Goal: Transaction & Acquisition: Purchase product/service

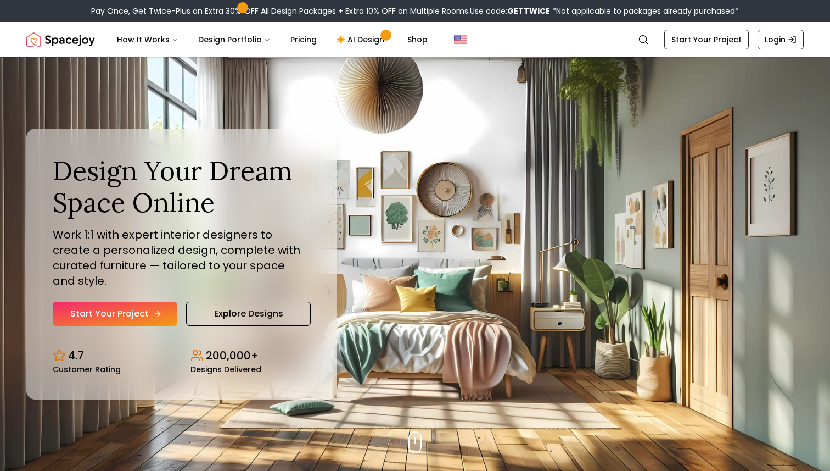
click at [143, 306] on link "Start Your Project" at bounding box center [115, 313] width 125 height 24
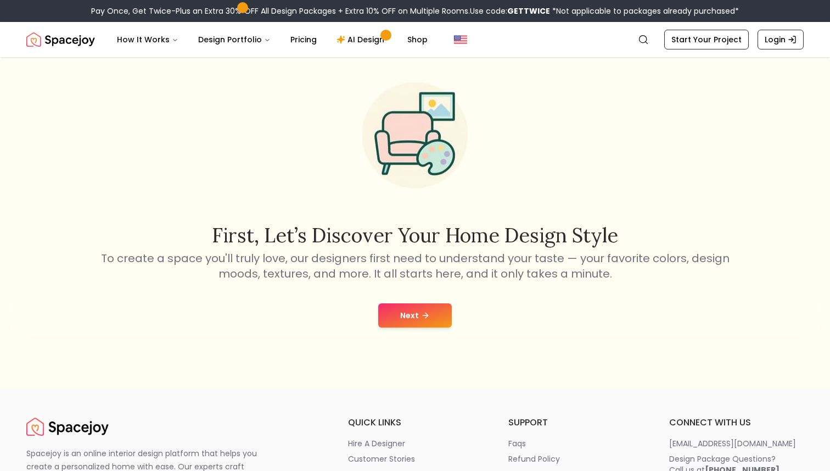
click at [404, 306] on button "Next" at bounding box center [415, 315] width 74 height 24
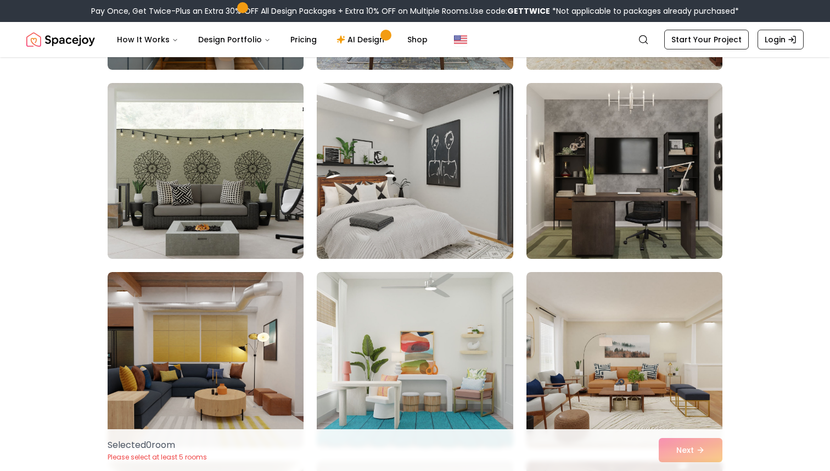
scroll to position [1984, 0]
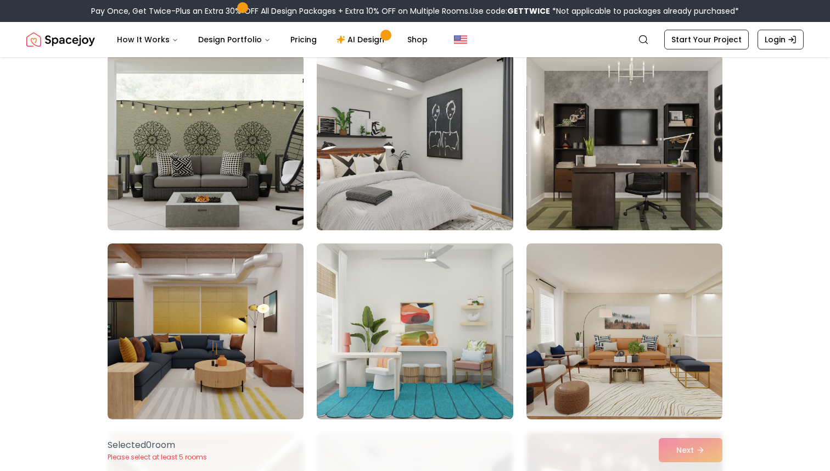
click at [426, 153] on img at bounding box center [415, 142] width 206 height 185
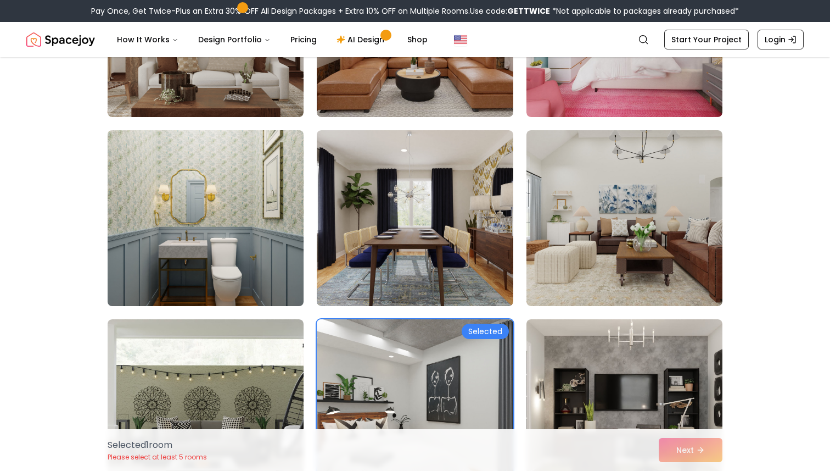
scroll to position [1718, 0]
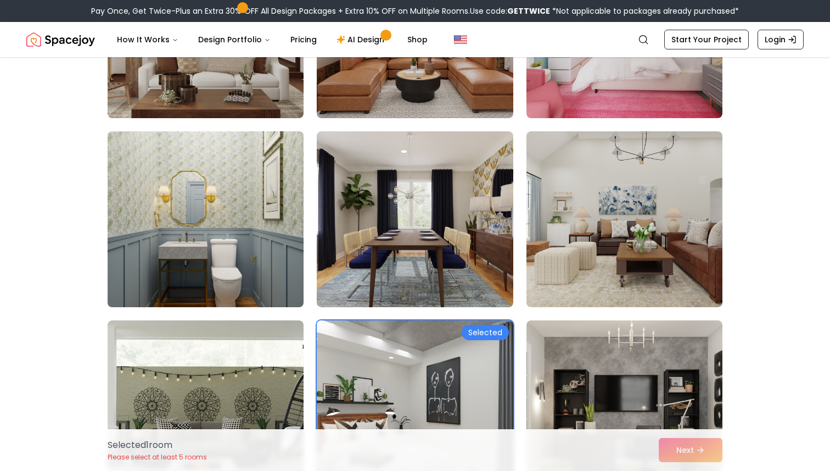
click at [247, 209] on img at bounding box center [206, 219] width 206 height 185
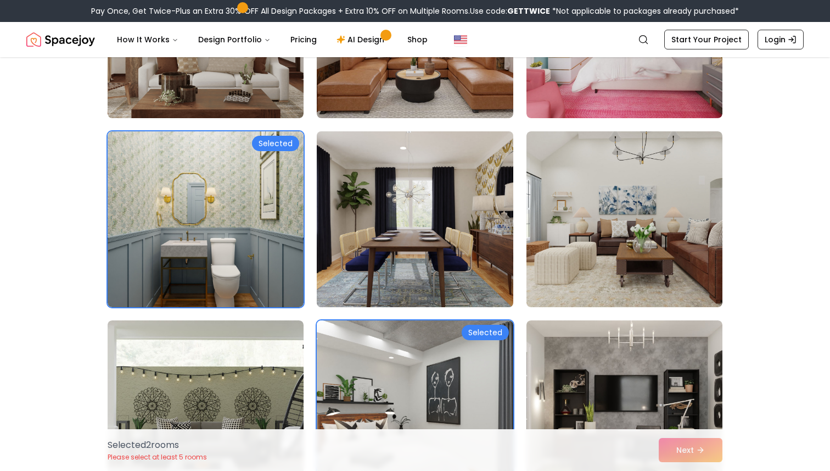
click at [417, 226] on img at bounding box center [415, 219] width 206 height 185
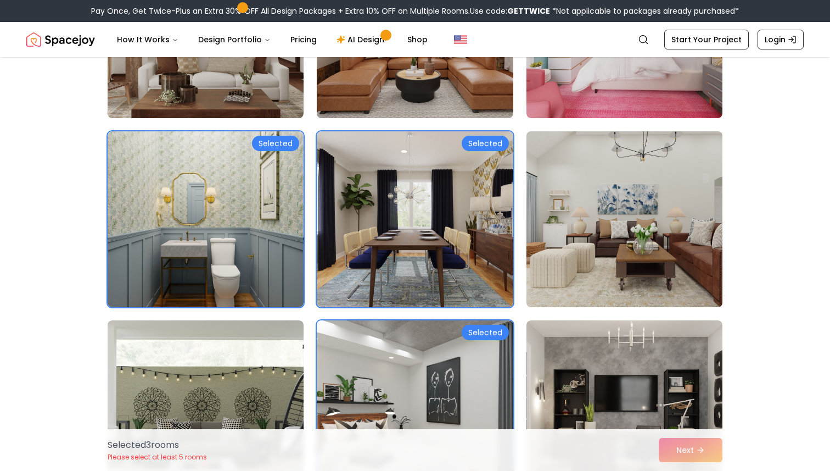
click at [614, 233] on img at bounding box center [625, 219] width 206 height 185
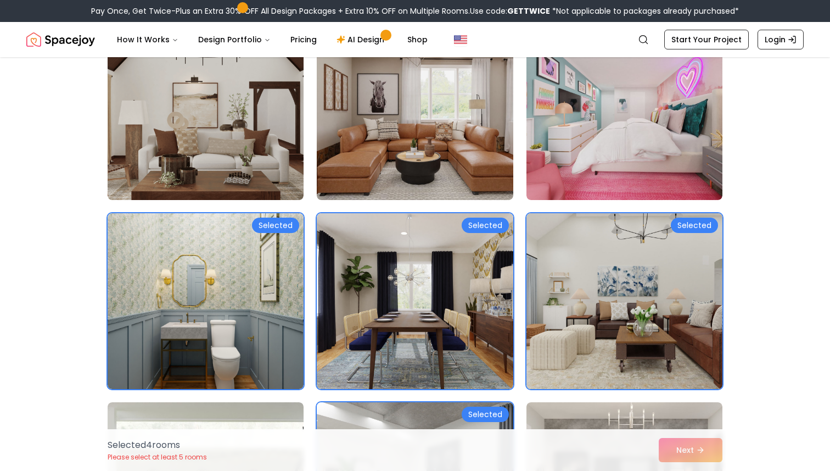
scroll to position [1594, 0]
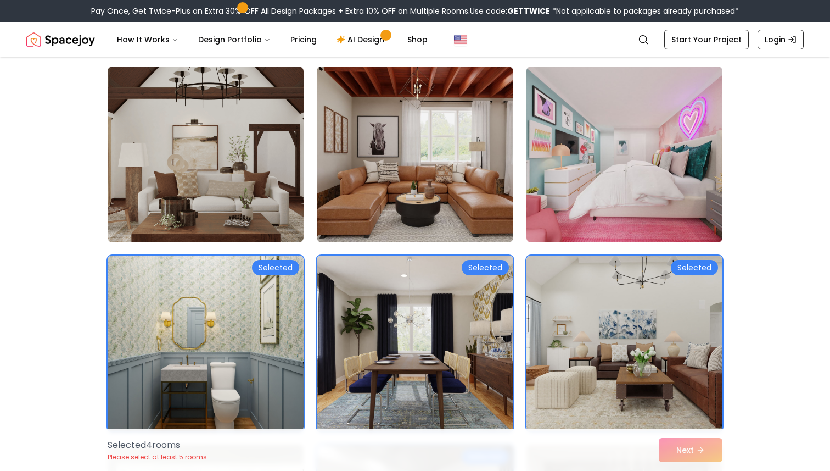
click at [618, 165] on img at bounding box center [625, 154] width 206 height 185
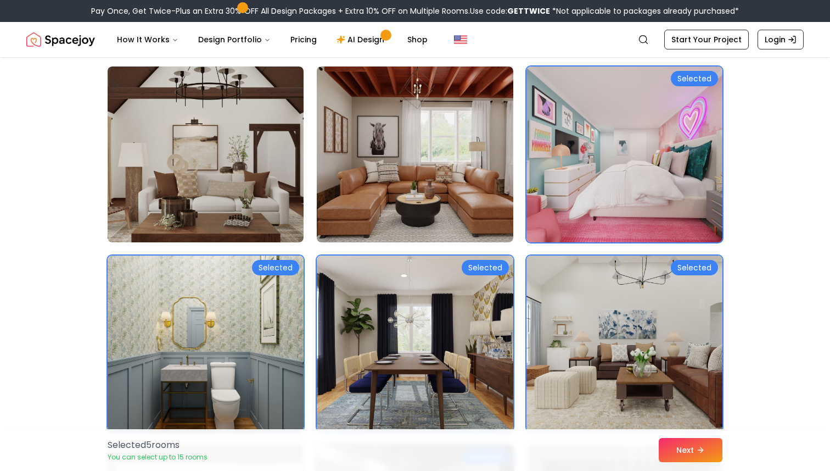
click at [618, 165] on img at bounding box center [625, 154] width 206 height 185
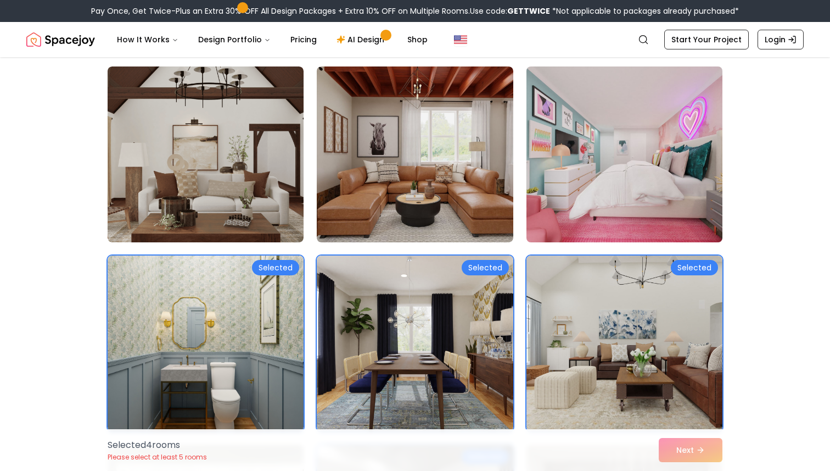
click at [618, 165] on img at bounding box center [625, 154] width 206 height 185
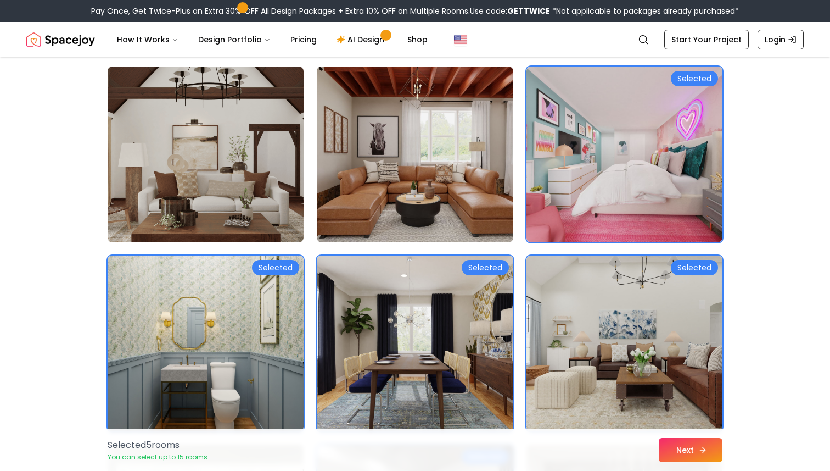
click at [681, 449] on button "Next" at bounding box center [691, 450] width 64 height 24
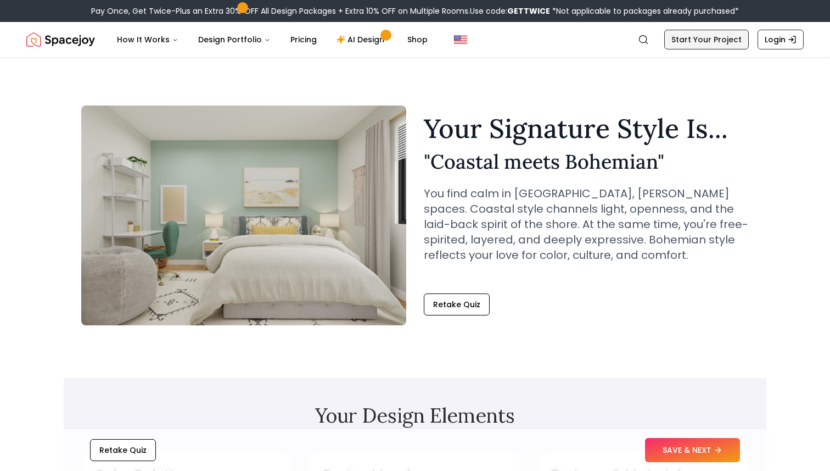
click at [706, 41] on link "Start Your Project" at bounding box center [706, 40] width 85 height 20
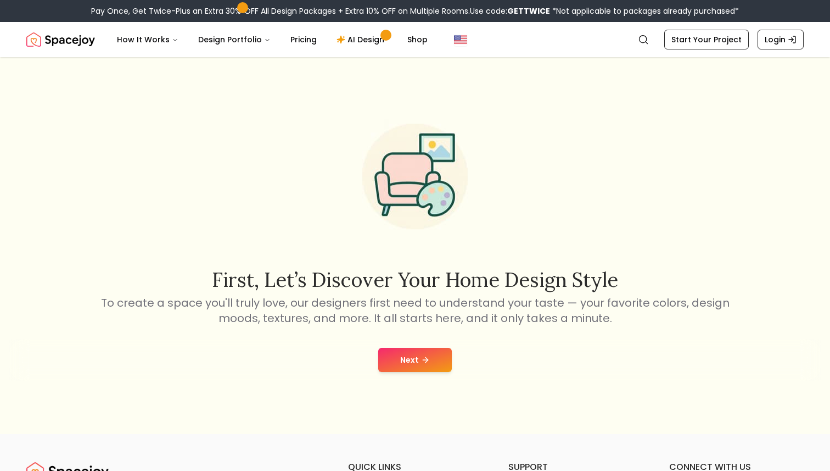
click at [386, 363] on button "Next" at bounding box center [415, 360] width 74 height 24
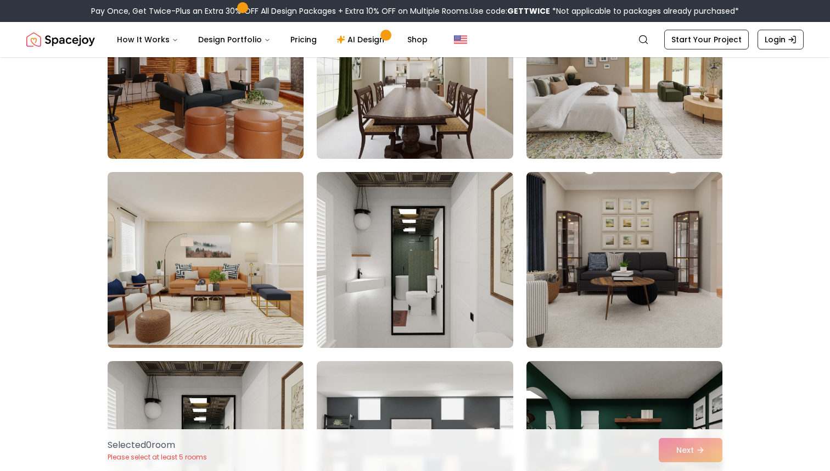
scroll to position [199, 0]
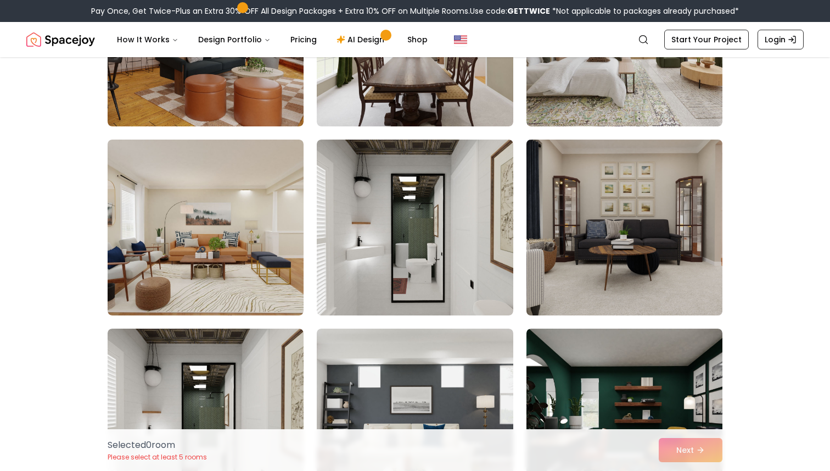
click at [661, 252] on img at bounding box center [625, 227] width 206 height 185
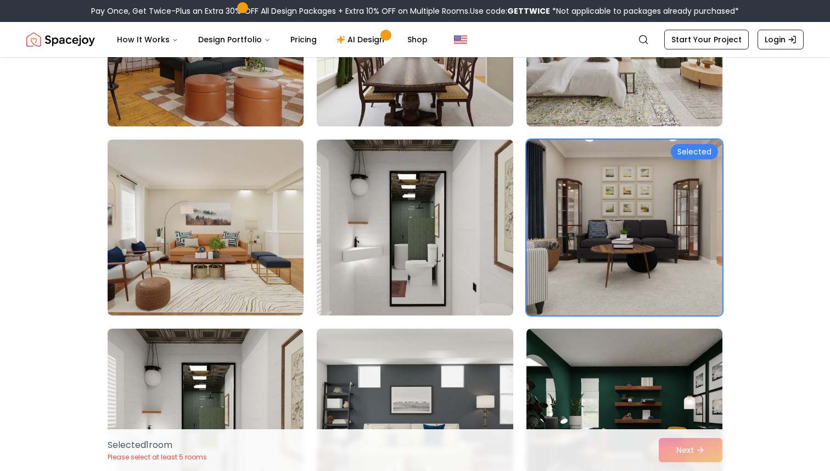
click at [456, 239] on img at bounding box center [415, 227] width 206 height 185
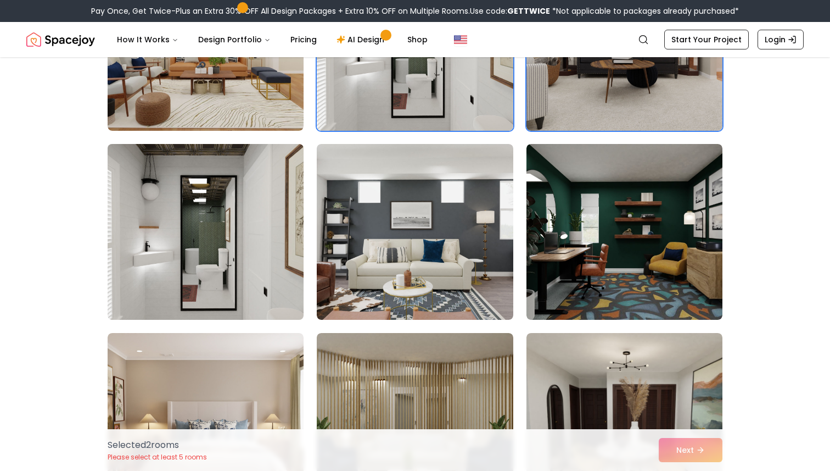
click at [212, 216] on img at bounding box center [206, 231] width 206 height 185
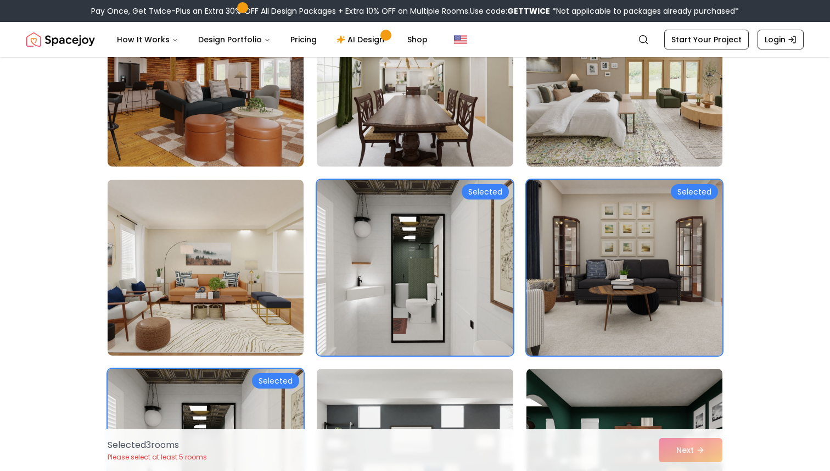
scroll to position [108, 0]
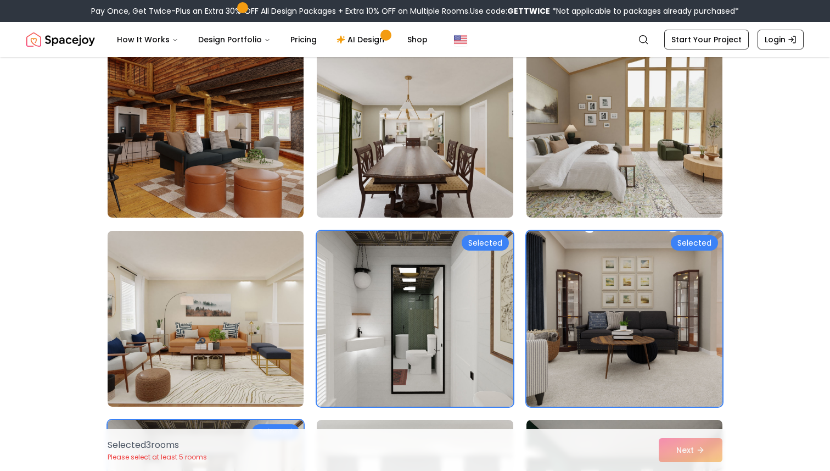
click at [594, 206] on img at bounding box center [625, 129] width 206 height 185
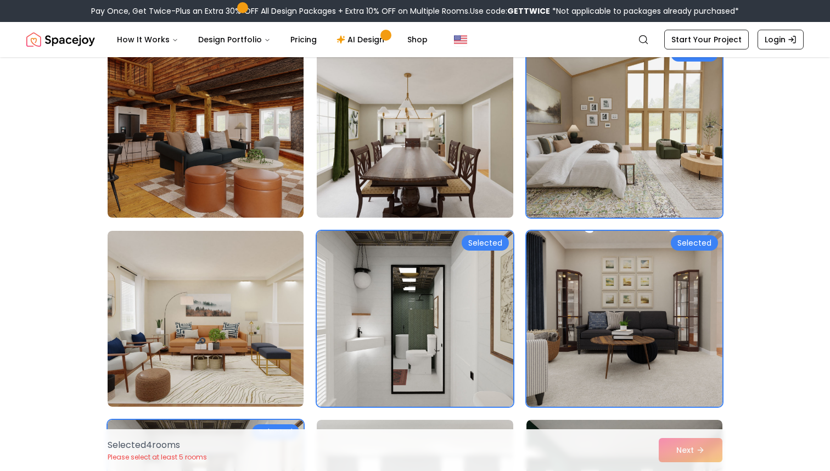
click at [434, 165] on img at bounding box center [415, 129] width 206 height 185
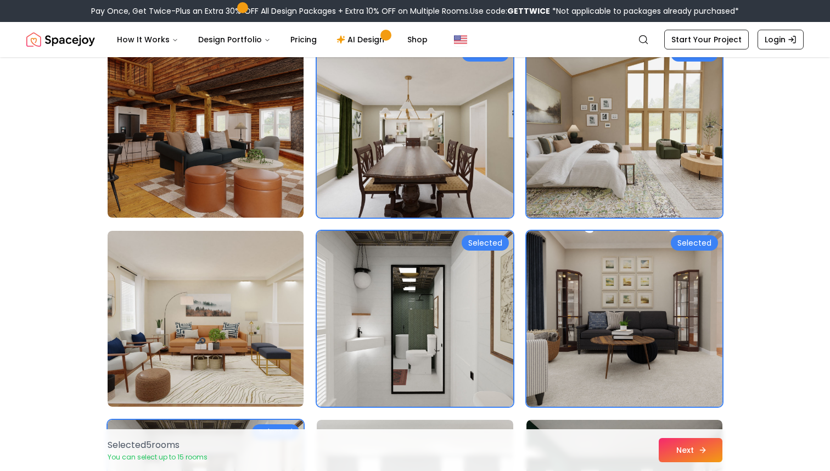
click at [670, 448] on button "Next" at bounding box center [691, 450] width 64 height 24
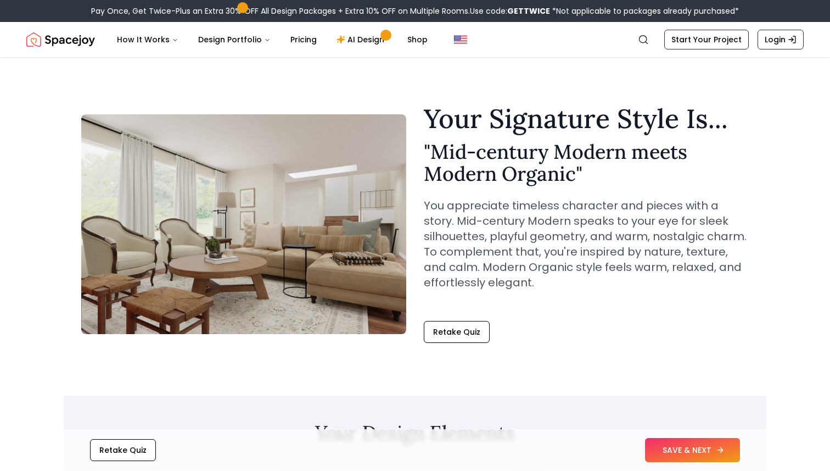
click at [706, 456] on button "SAVE & NEXT" at bounding box center [692, 450] width 95 height 24
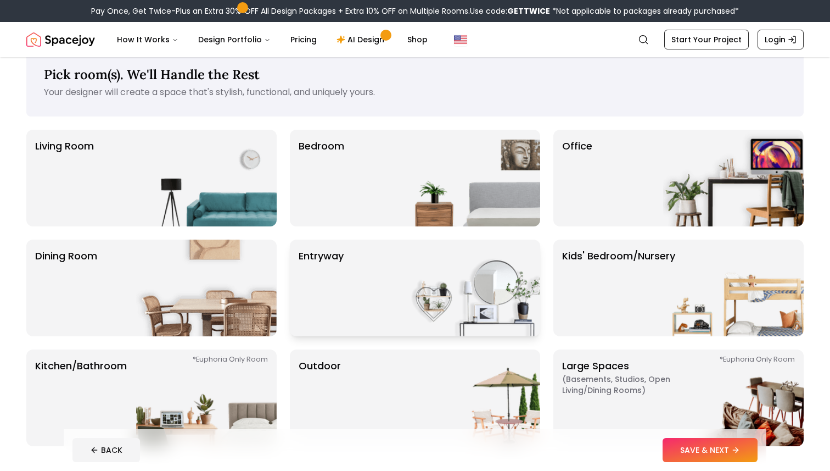
scroll to position [14, 0]
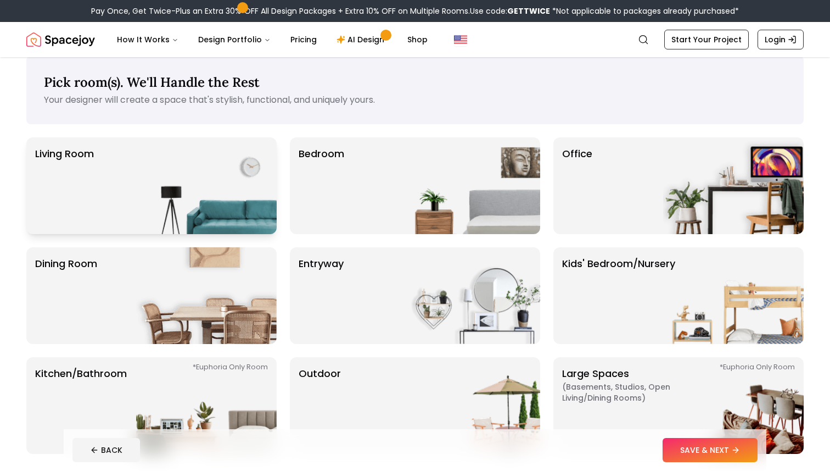
click at [206, 176] on img at bounding box center [206, 185] width 141 height 97
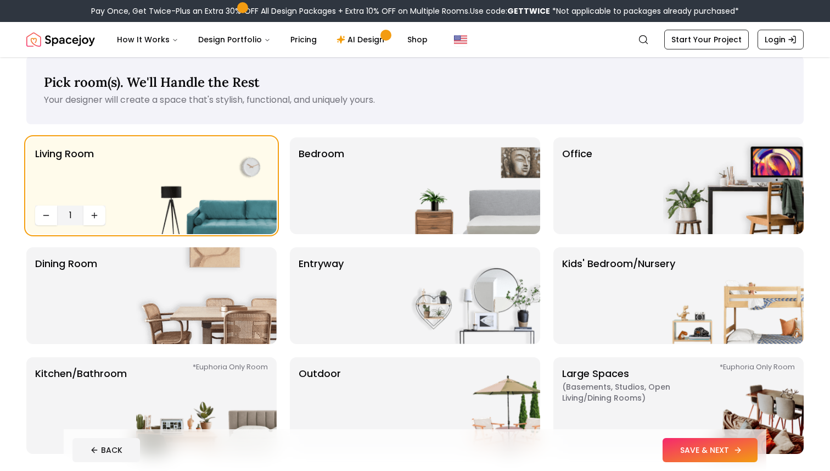
click at [734, 449] on icon at bounding box center [738, 449] width 9 height 9
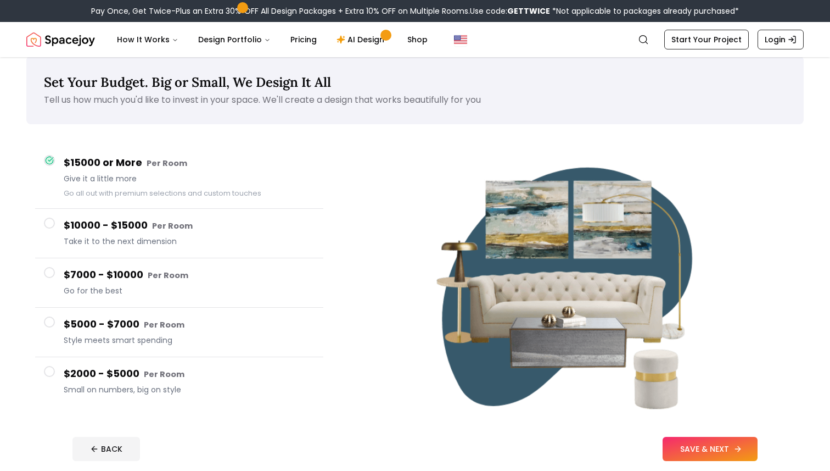
click at [675, 441] on button "SAVE & NEXT" at bounding box center [710, 449] width 95 height 24
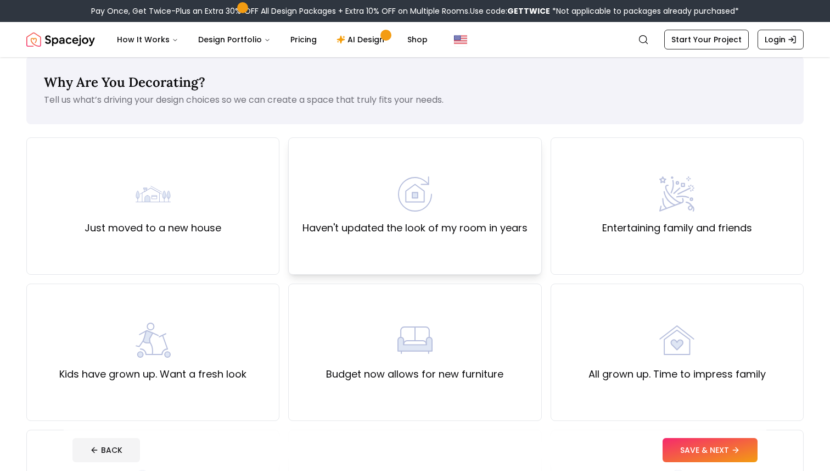
click at [359, 217] on div "Haven't updated the look of my room in years" at bounding box center [415, 205] width 225 height 59
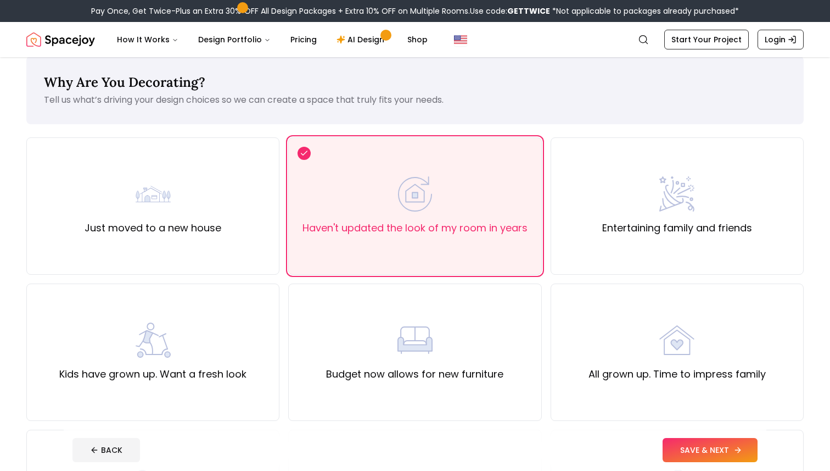
click at [707, 444] on button "SAVE & NEXT" at bounding box center [710, 450] width 95 height 24
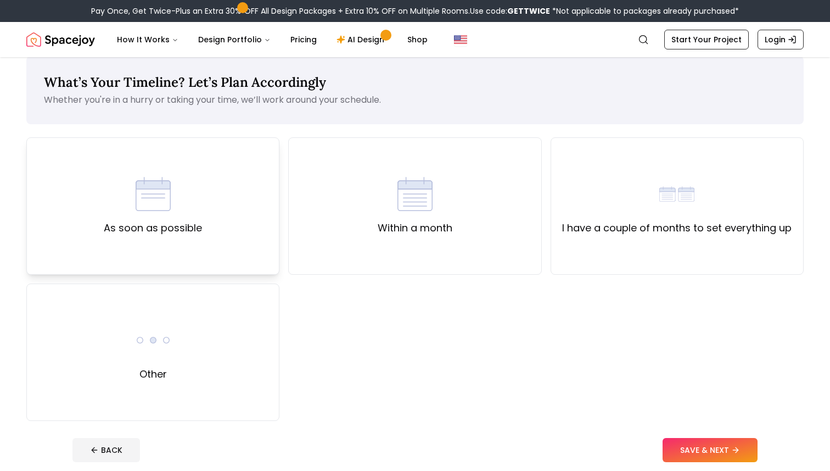
click at [195, 195] on div "As soon as possible" at bounding box center [153, 205] width 98 height 59
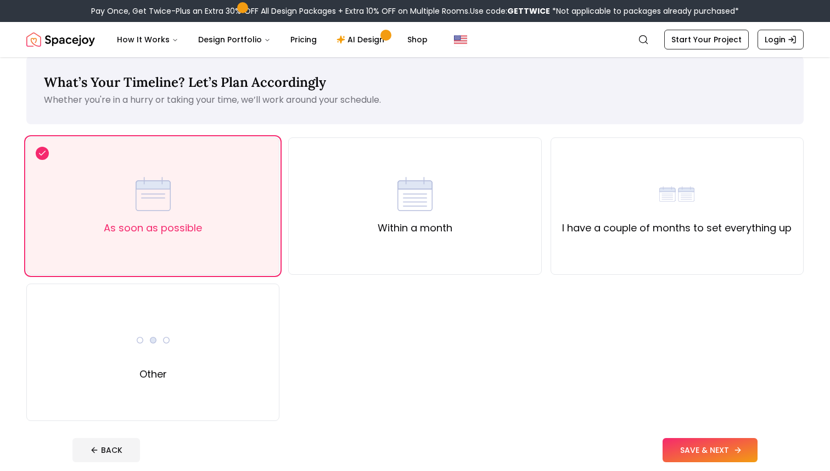
click at [733, 459] on button "SAVE & NEXT" at bounding box center [710, 450] width 95 height 24
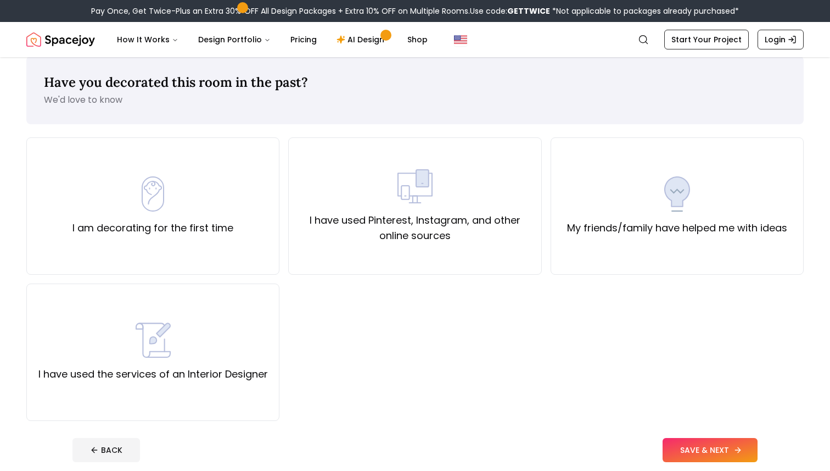
click at [697, 452] on button "SAVE & NEXT" at bounding box center [710, 450] width 95 height 24
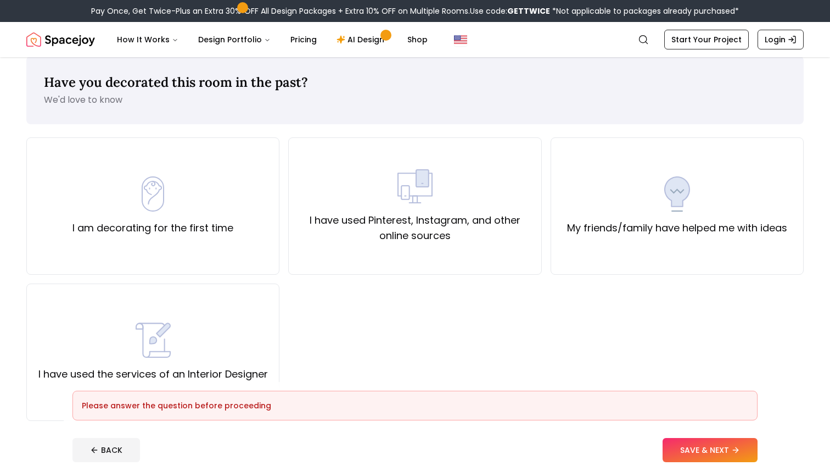
drag, startPoint x: 305, startPoint y: 317, endPoint x: 282, endPoint y: 275, distance: 48.4
click at [300, 306] on div "I am decorating for the first time I have used Pinterest, Instagram, and other …" at bounding box center [415, 278] width 778 height 283
click at [282, 275] on div "I am decorating for the first time I have used Pinterest, Instagram, and other …" at bounding box center [415, 278] width 778 height 283
click at [236, 231] on div "I am decorating for the first time" at bounding box center [152, 205] width 253 height 137
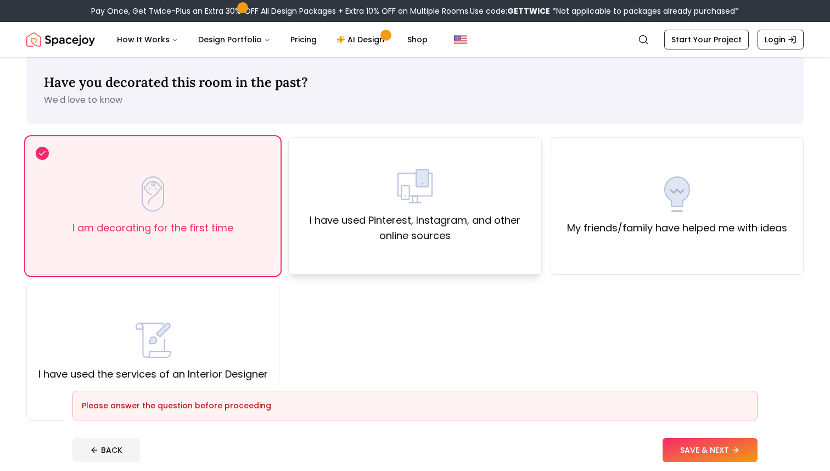
click at [463, 253] on div "I have used Pinterest, Instagram, and other online sources" at bounding box center [414, 205] width 253 height 137
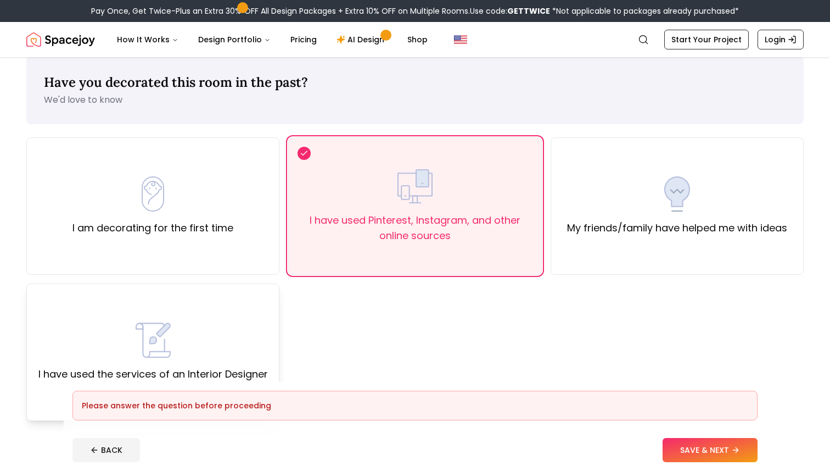
click at [209, 335] on div "I have used the services of an Interior Designer" at bounding box center [153, 351] width 230 height 59
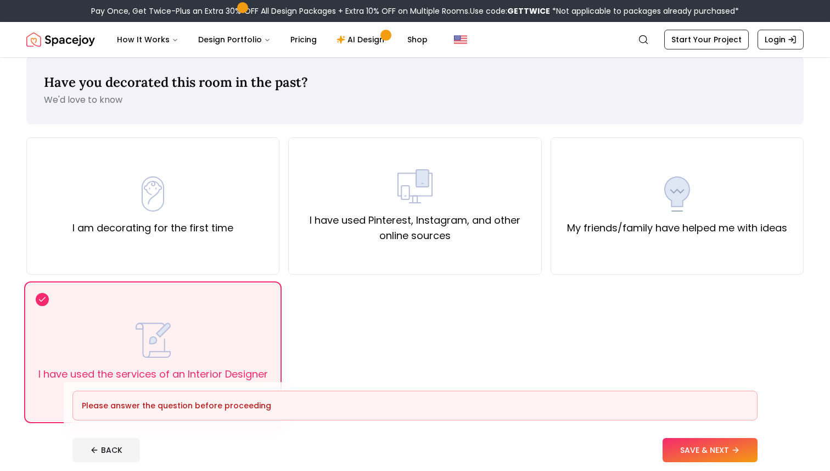
click at [679, 436] on footer "Please answer the question before proceeding BACK SAVE & NEXT" at bounding box center [415, 426] width 703 height 89
click at [689, 457] on button "SAVE & NEXT" at bounding box center [710, 450] width 95 height 24
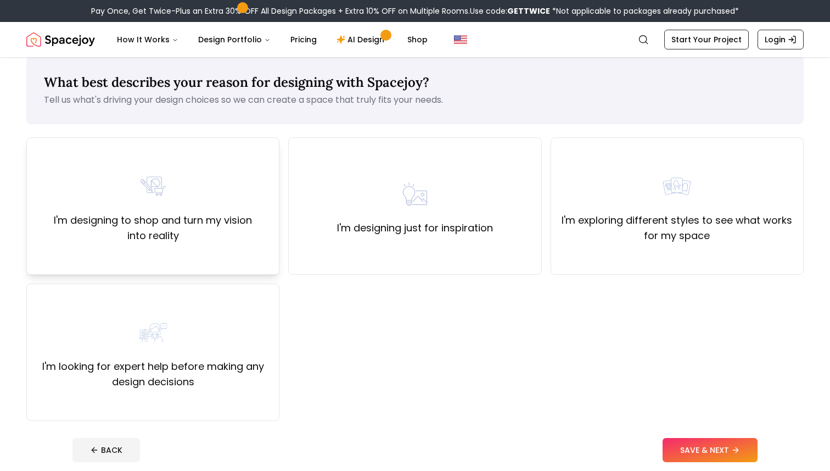
click at [133, 186] on div "I'm designing to shop and turn my vision into reality" at bounding box center [153, 206] width 234 height 75
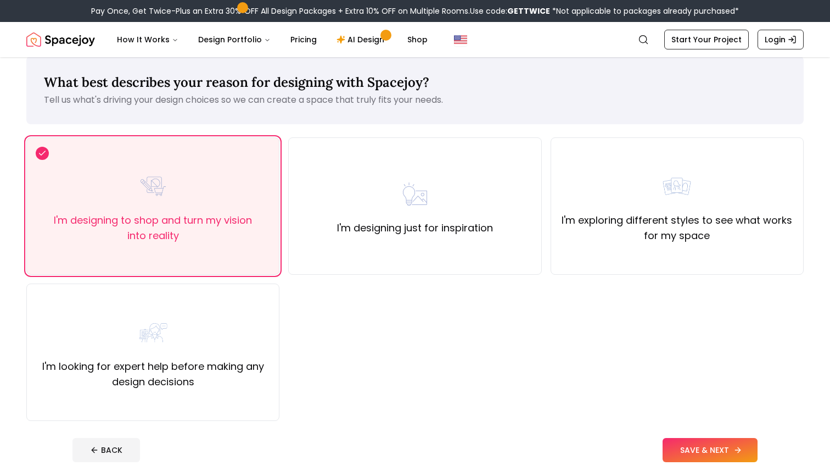
click at [711, 443] on button "SAVE & NEXT" at bounding box center [710, 450] width 95 height 24
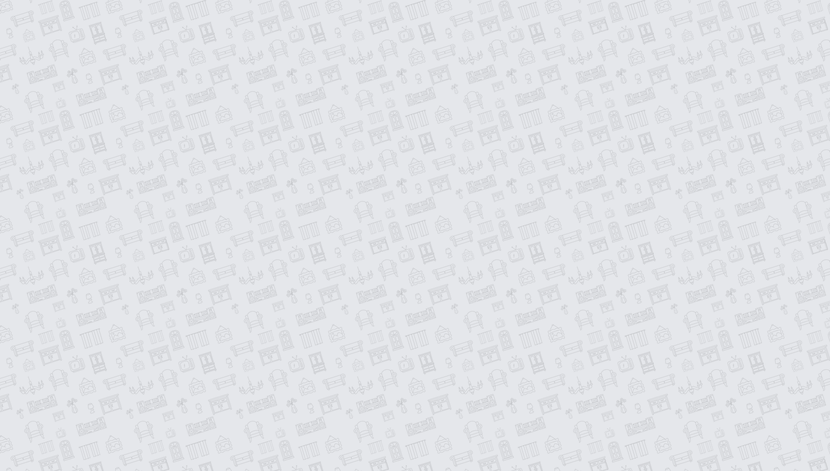
scroll to position [13, 0]
